Goal: Find specific page/section: Find specific page/section

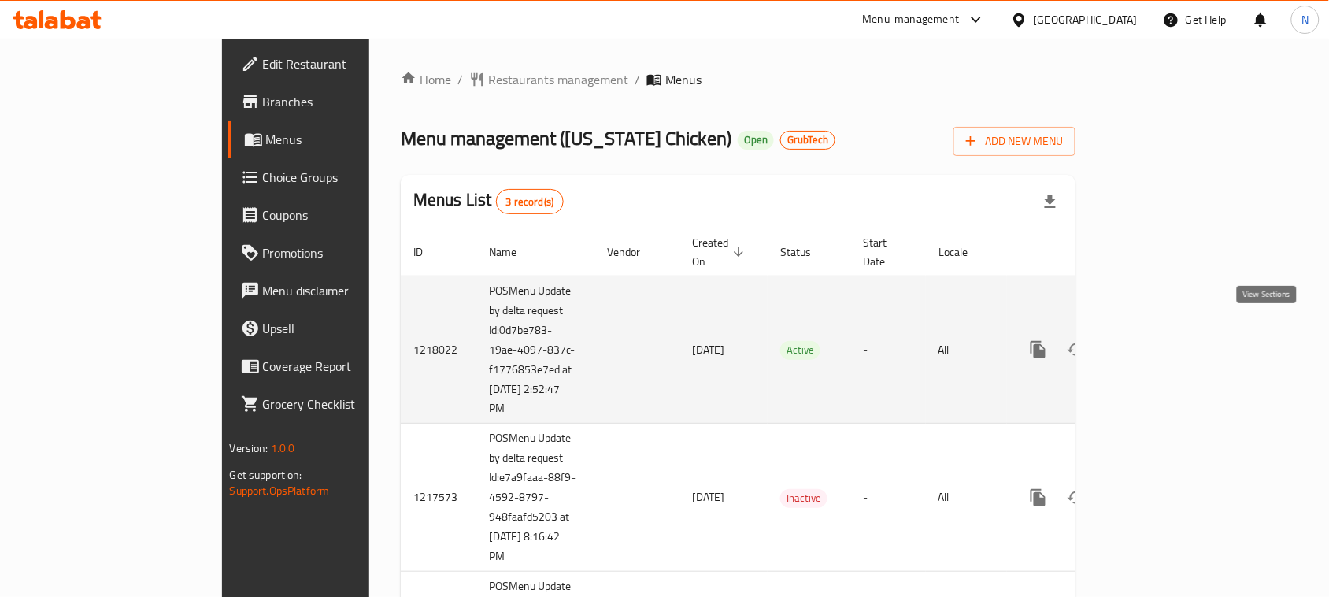
click at [1159, 342] on icon "enhanced table" at bounding box center [1152, 349] width 14 height 14
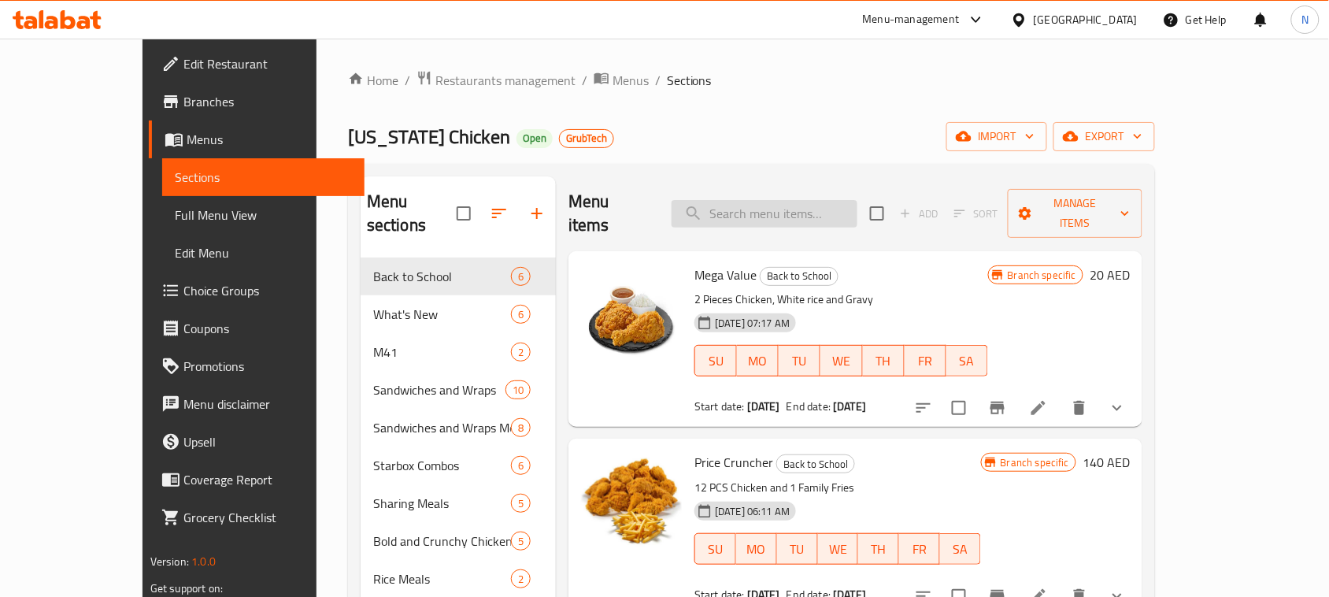
click at [823, 200] on input "search" at bounding box center [765, 214] width 186 height 28
paste input "18"
click at [823, 200] on input "18" at bounding box center [765, 214] width 186 height 28
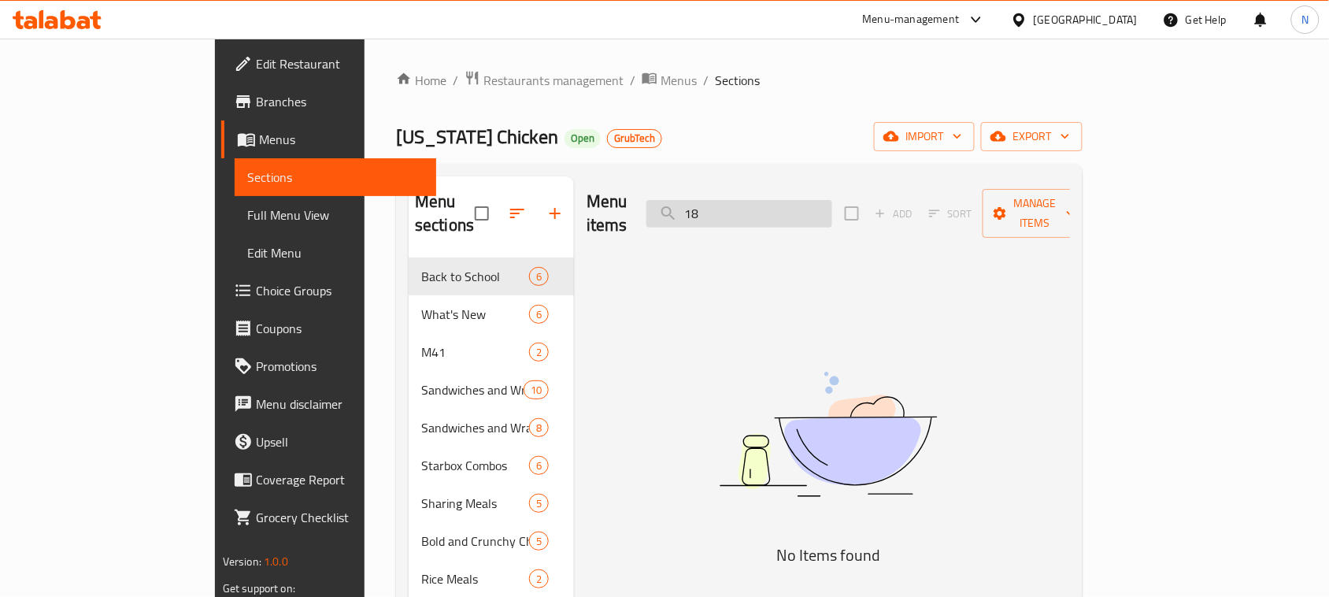
click at [823, 200] on input "18" at bounding box center [739, 214] width 186 height 28
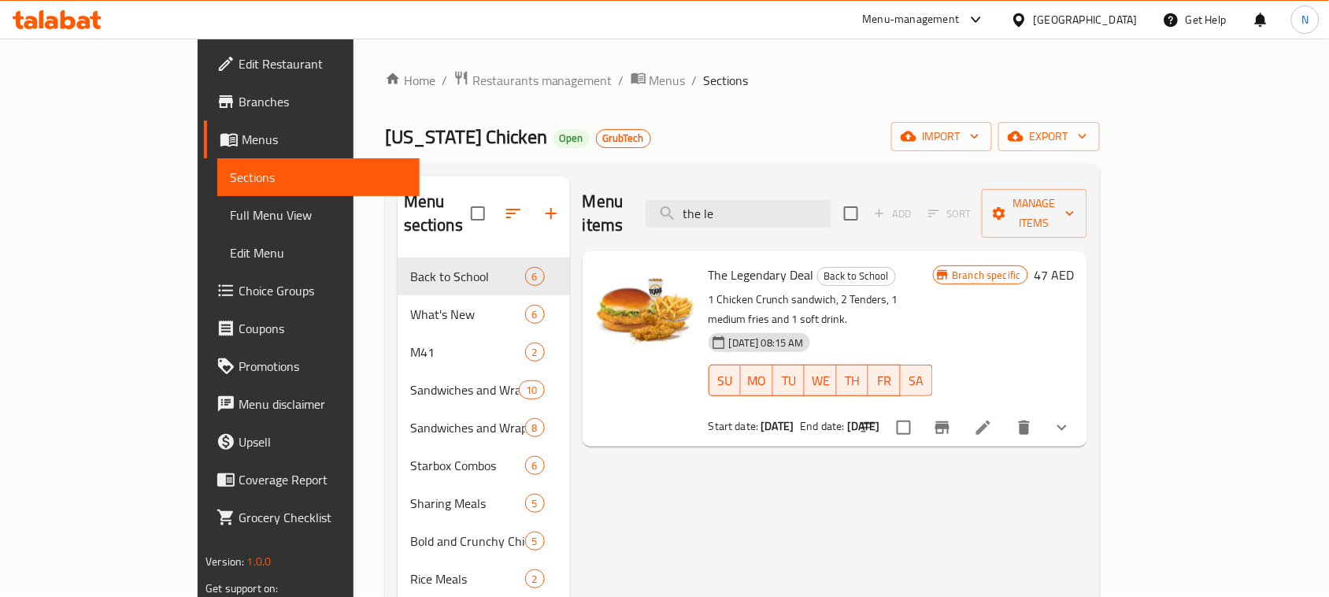
type input "the le"
click at [1005, 413] on li at bounding box center [983, 427] width 44 height 28
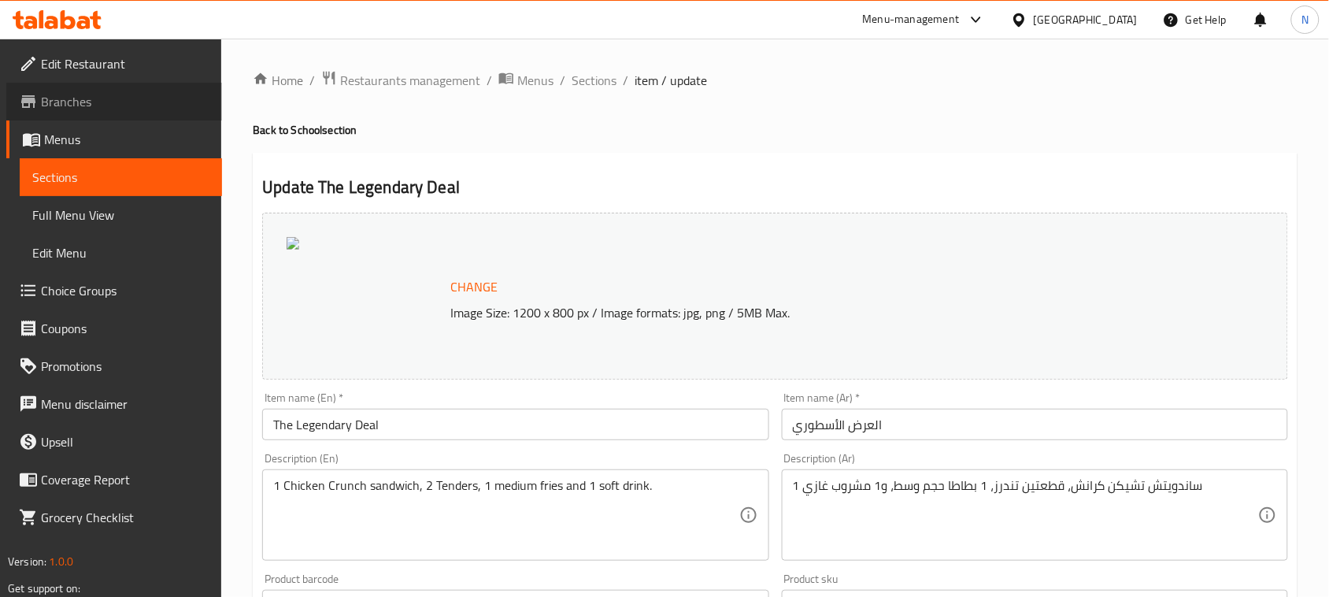
click at [84, 109] on span "Branches" at bounding box center [125, 101] width 168 height 19
